Goal: Find specific page/section: Find specific page/section

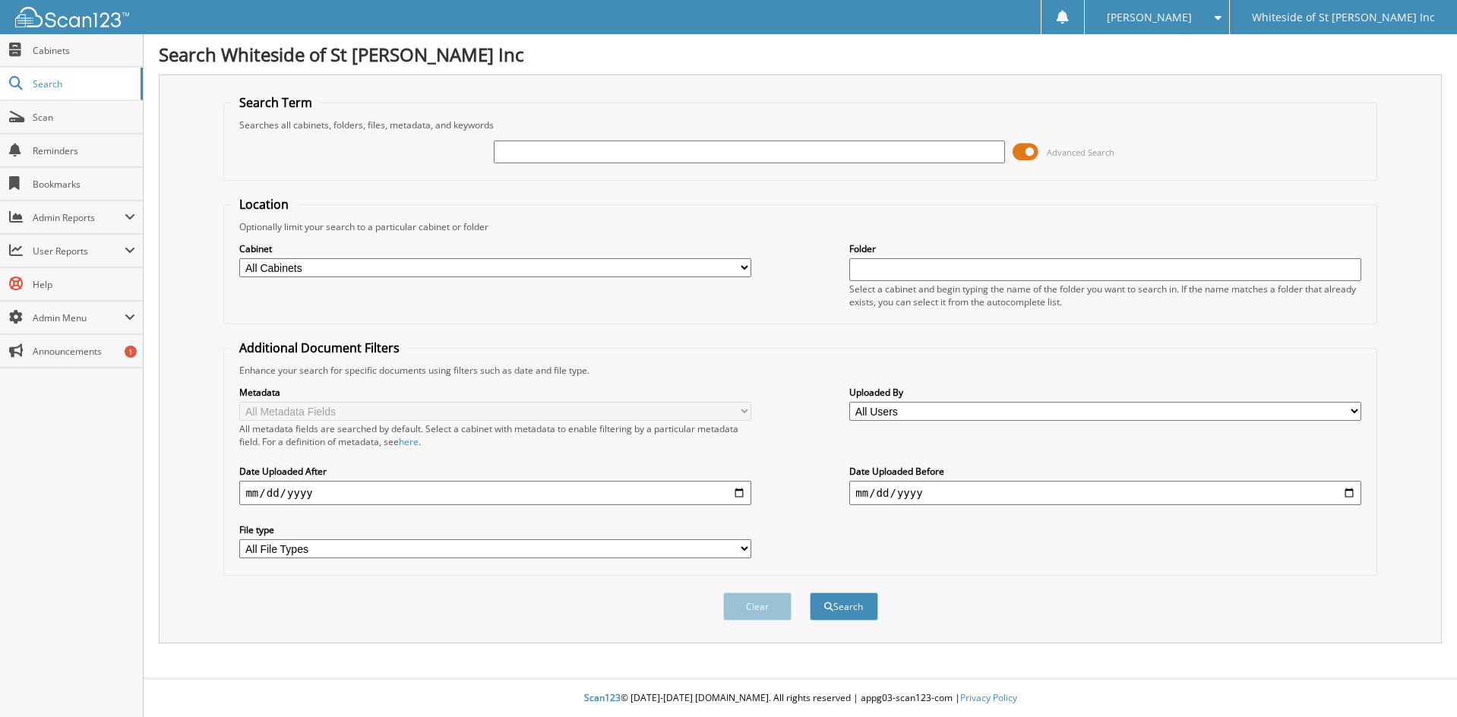
click at [558, 151] on input "text" at bounding box center [749, 151] width 511 height 23
type input "28069"
click at [810, 592] on button "Search" at bounding box center [844, 606] width 68 height 28
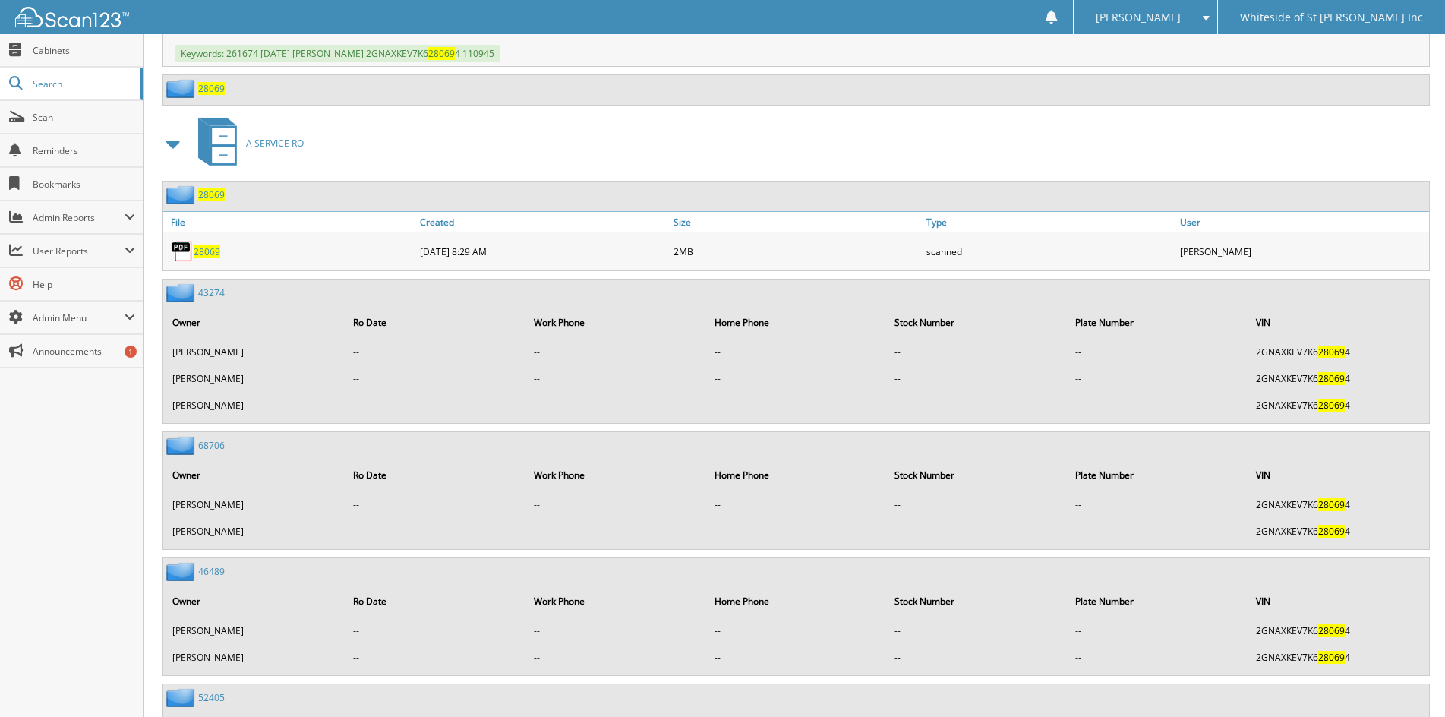
scroll to position [1974, 0]
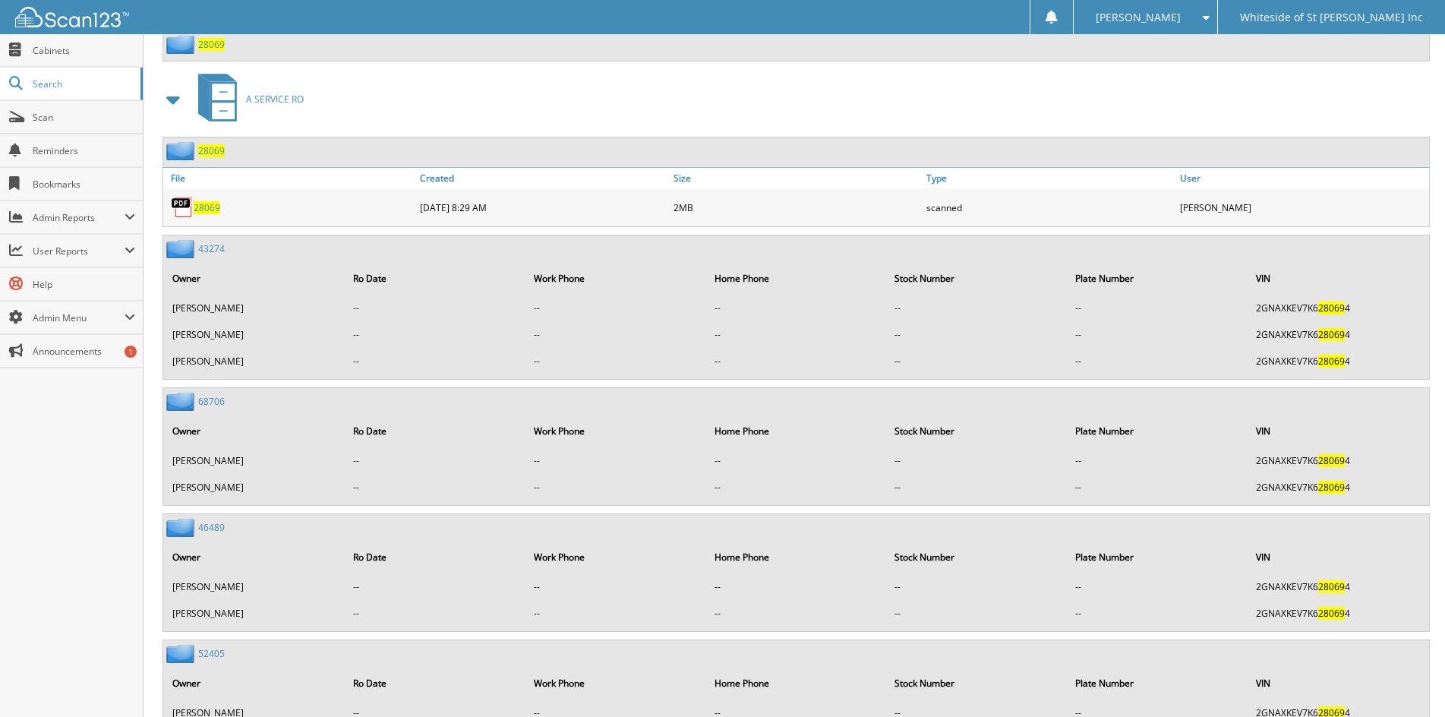
click at [206, 204] on span "28069" at bounding box center [207, 207] width 27 height 13
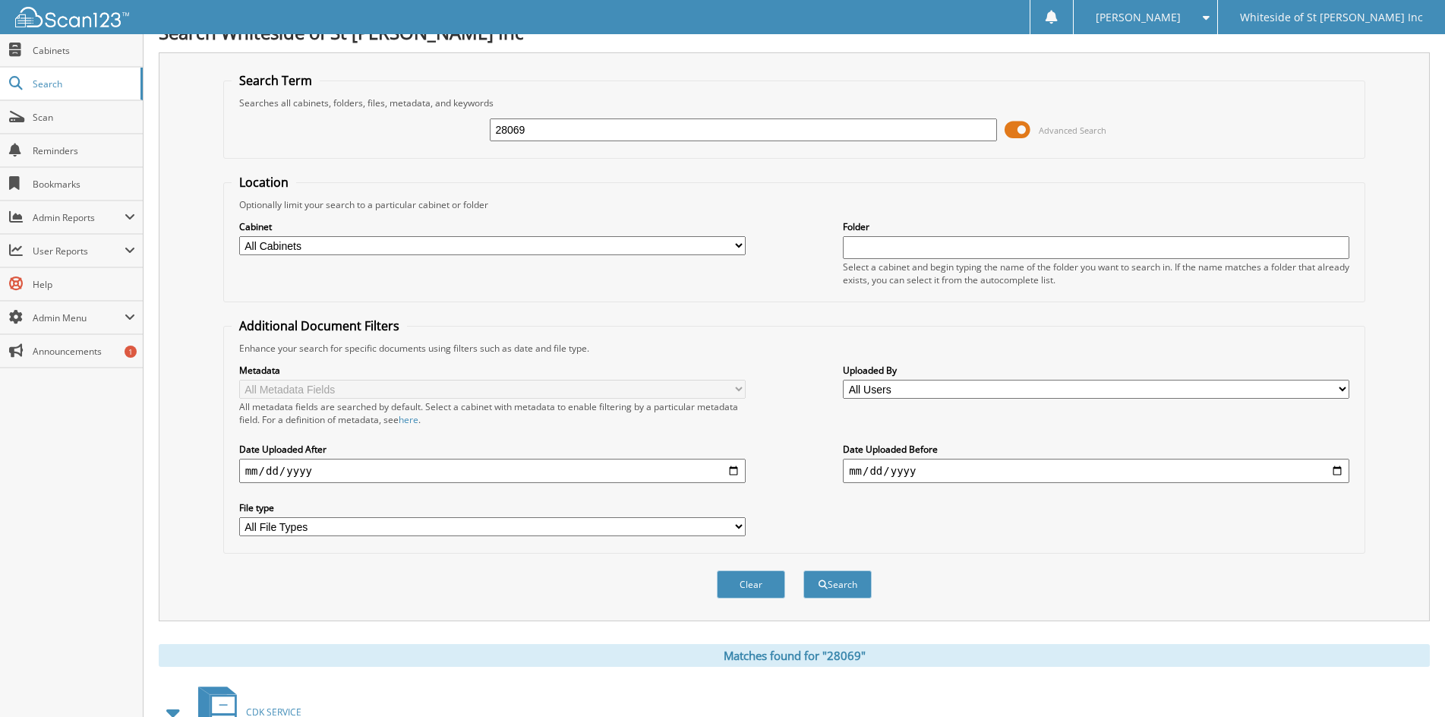
scroll to position [0, 0]
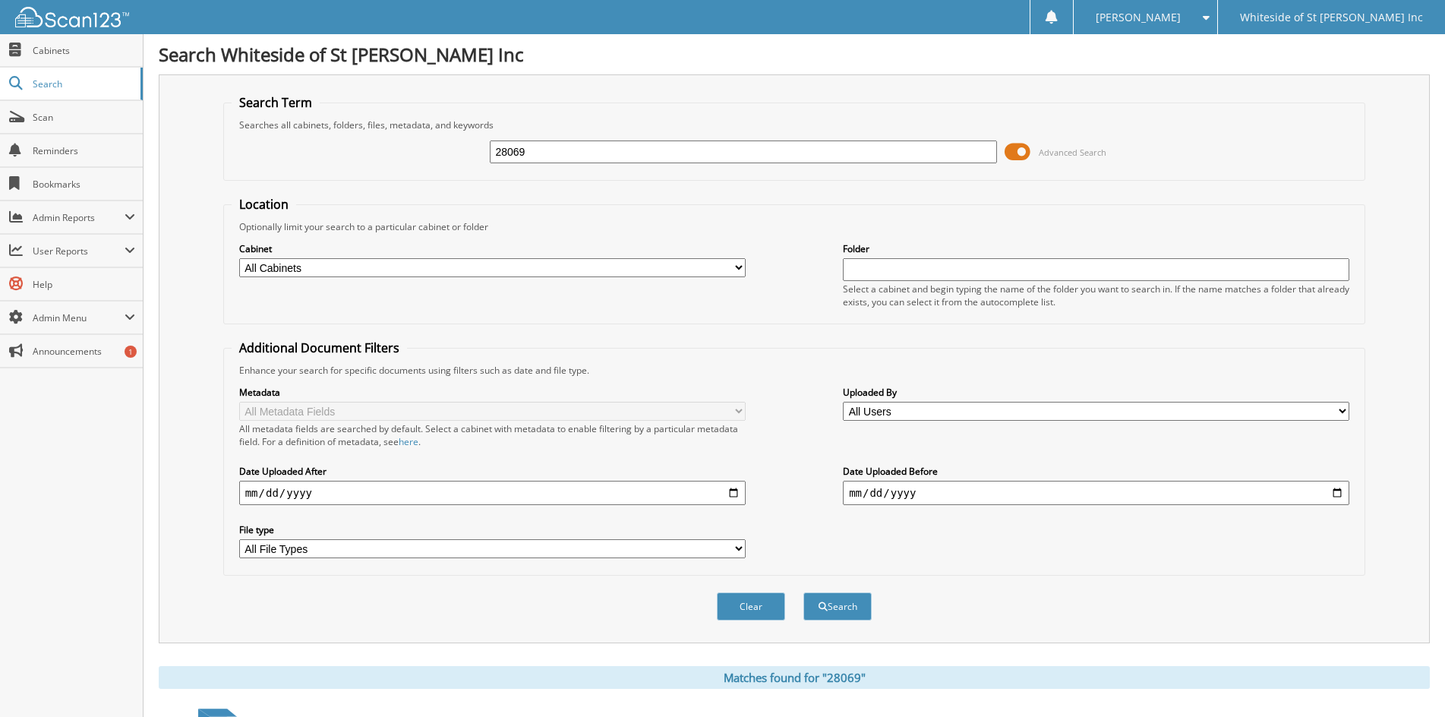
click at [557, 153] on input "28069" at bounding box center [743, 151] width 507 height 23
type input "28593"
click at [803, 592] on button "Search" at bounding box center [837, 606] width 68 height 28
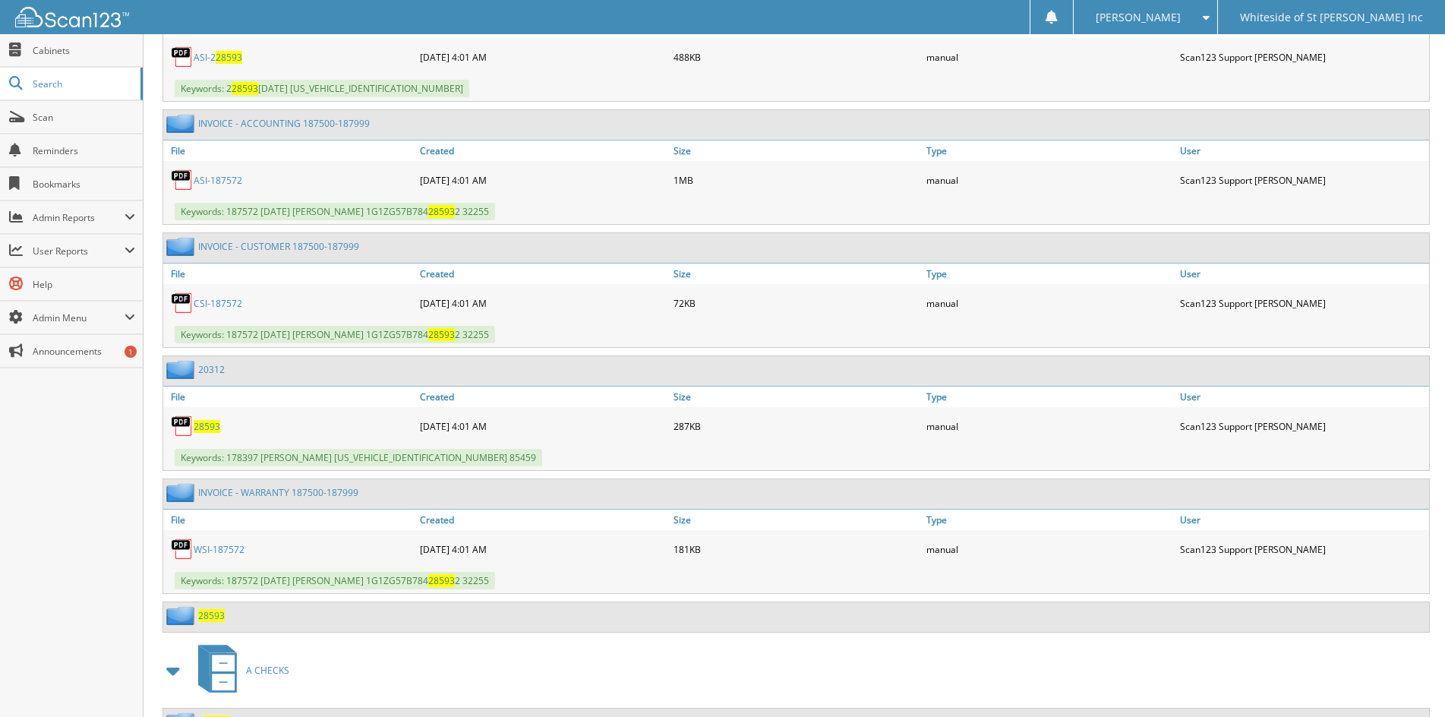
scroll to position [1789, 0]
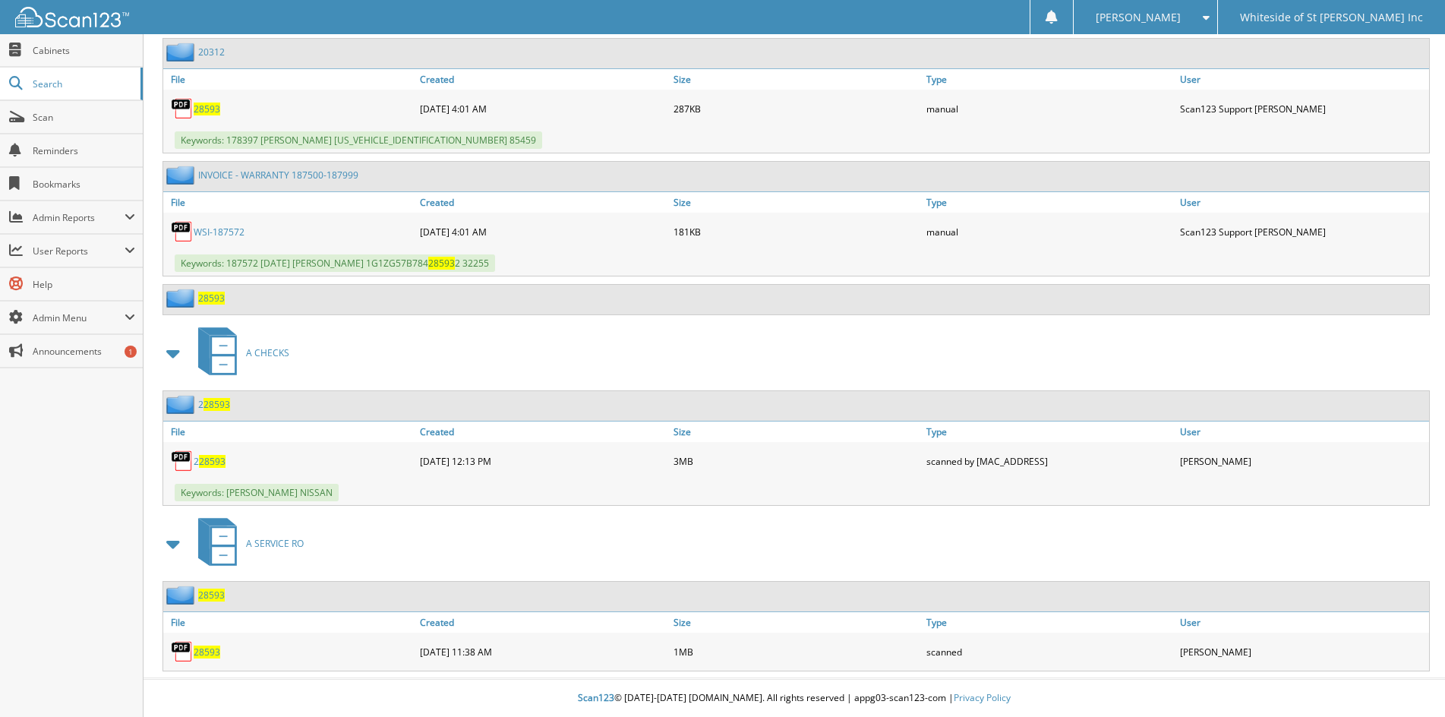
click at [213, 647] on span "28593" at bounding box center [207, 651] width 27 height 13
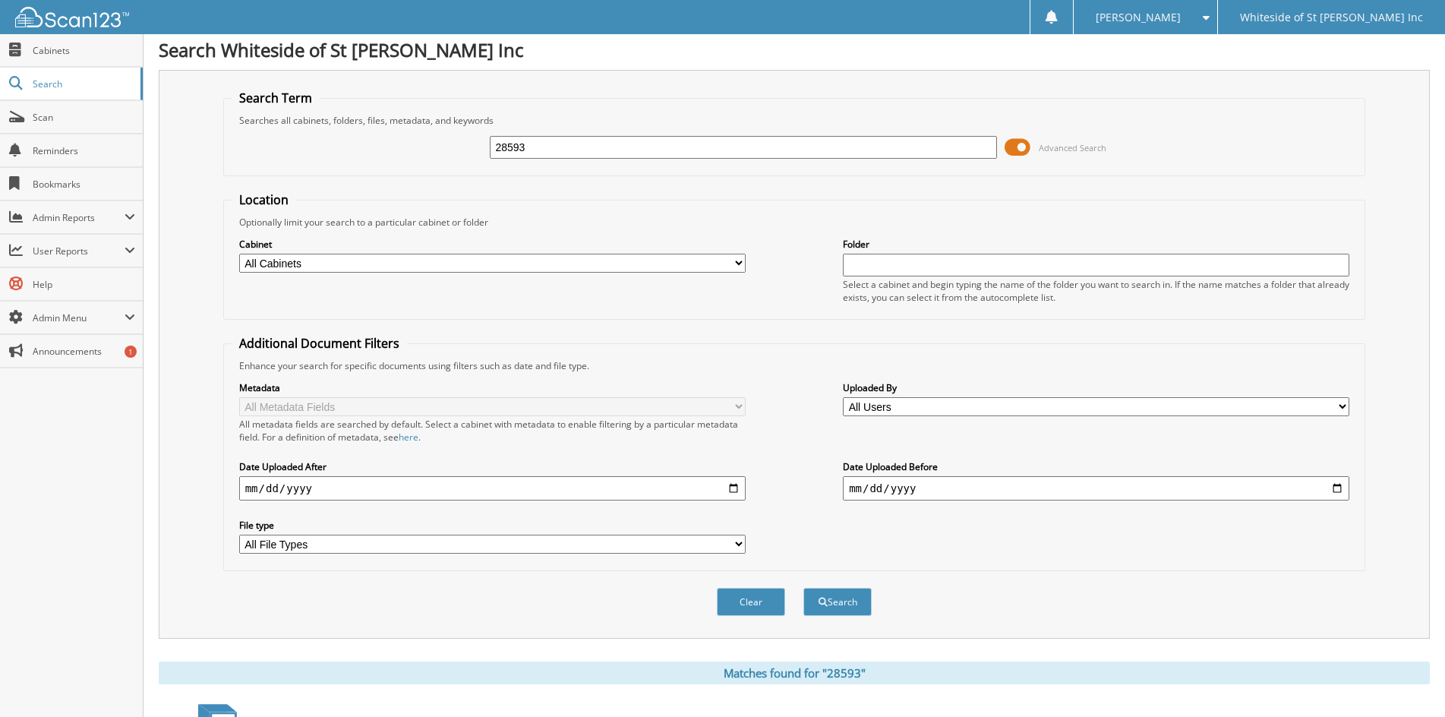
scroll to position [0, 0]
